Goal: Information Seeking & Learning: Learn about a topic

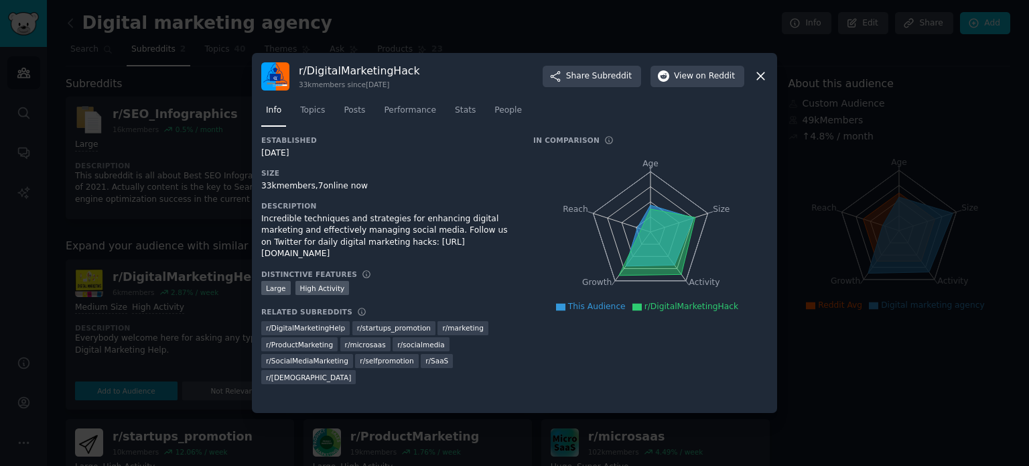
click at [662, 308] on span "r/DigitalMarketingHack" at bounding box center [692, 306] width 95 height 9
click at [312, 113] on span "Topics" at bounding box center [312, 111] width 25 height 12
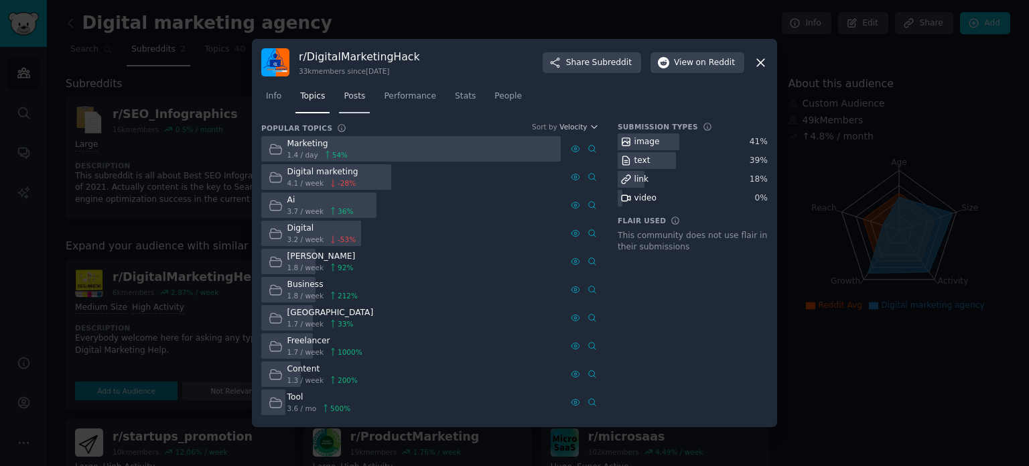
click at [357, 96] on span "Posts" at bounding box center [354, 96] width 21 height 12
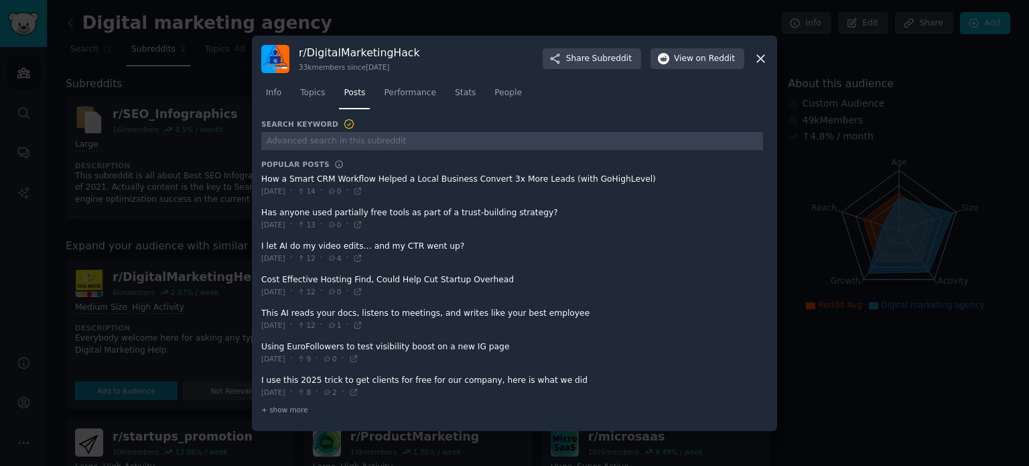
click at [349, 181] on span at bounding box center [512, 185] width 502 height 33
click at [299, 409] on span "+ show more" at bounding box center [284, 409] width 47 height 9
